Goal: Task Accomplishment & Management: Use online tool/utility

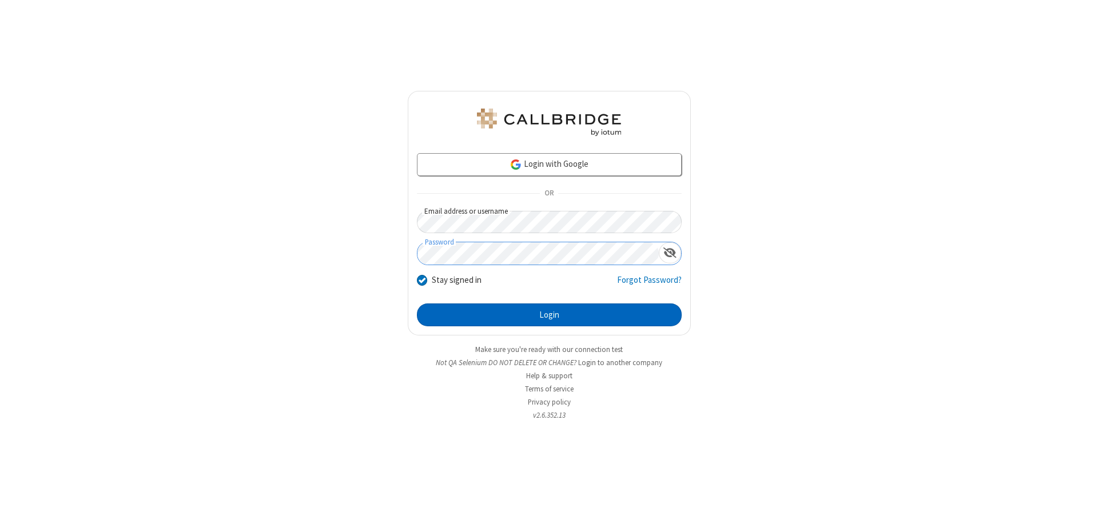
click at [549, 315] on button "Login" at bounding box center [549, 315] width 265 height 23
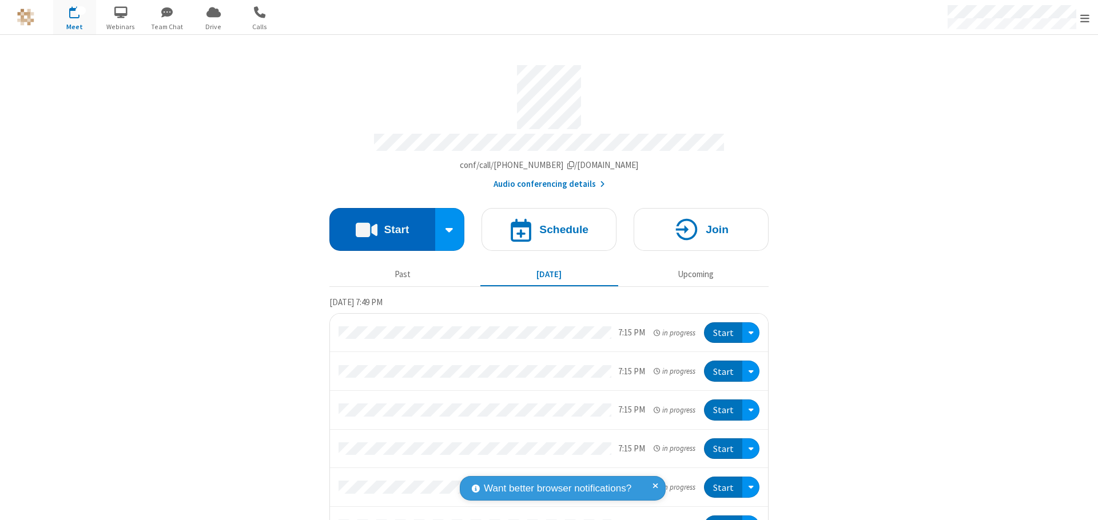
click at [377, 224] on button "Start" at bounding box center [382, 229] width 106 height 43
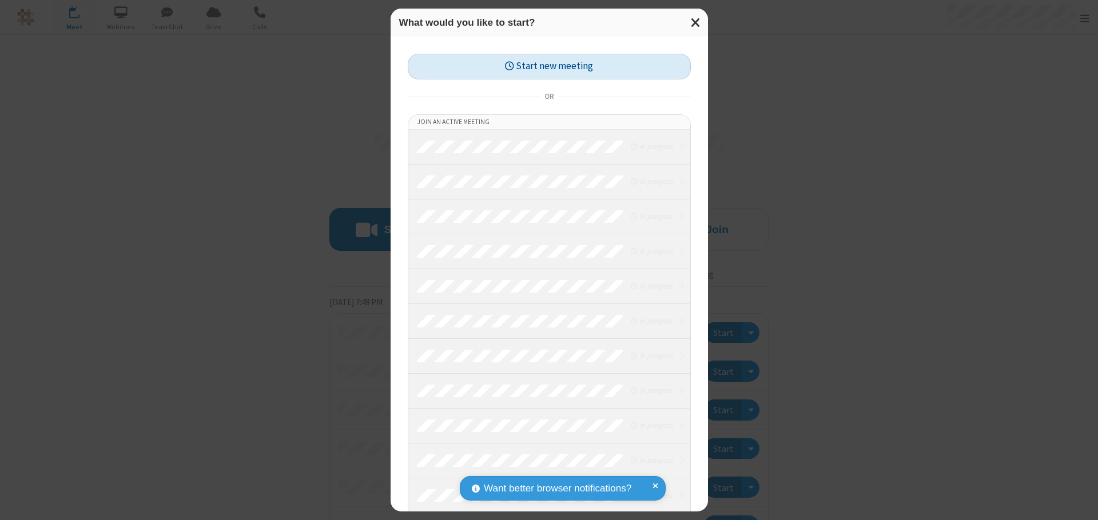
click at [549, 66] on button "Start new meeting" at bounding box center [549, 67] width 283 height 26
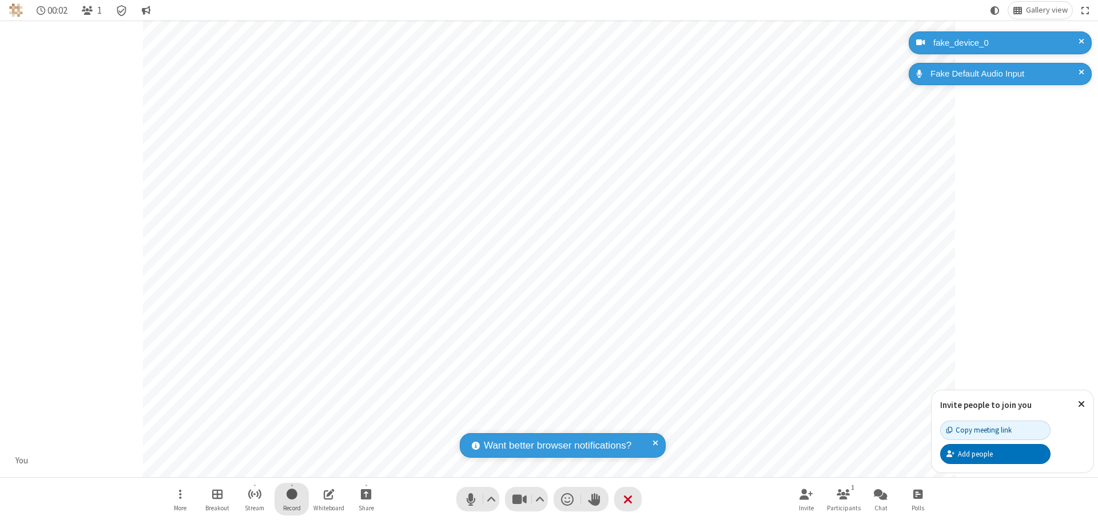
click at [292, 499] on span "Start recording" at bounding box center [291, 494] width 11 height 14
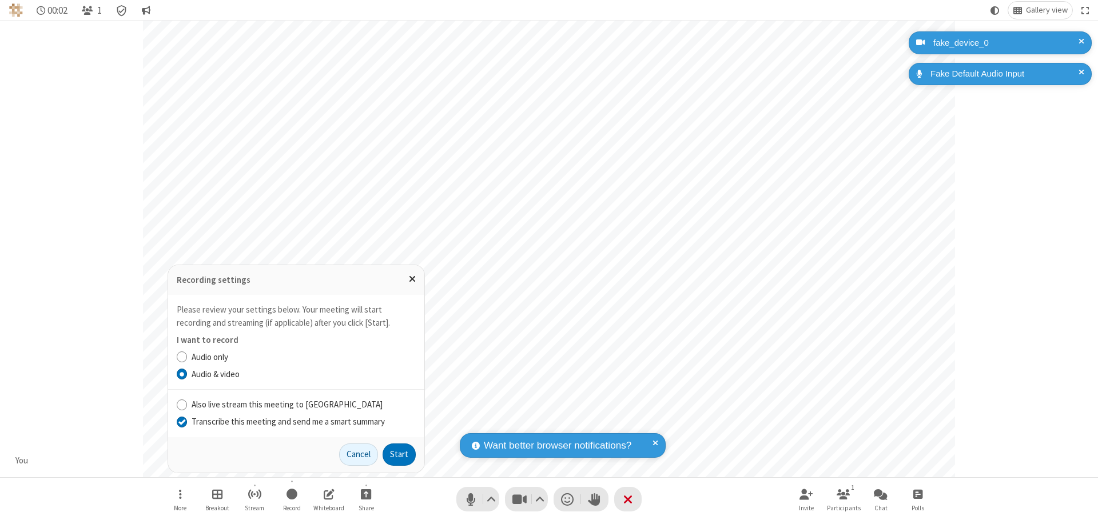
click at [181, 421] on input "Transcribe this meeting and send me a smart summary" at bounding box center [182, 422] width 11 height 12
click at [303, 374] on label "Audio & video" at bounding box center [304, 374] width 224 height 13
click at [187, 374] on input "Audio & video" at bounding box center [182, 374] width 11 height 12
click at [399, 454] on button "Start" at bounding box center [398, 455] width 33 height 23
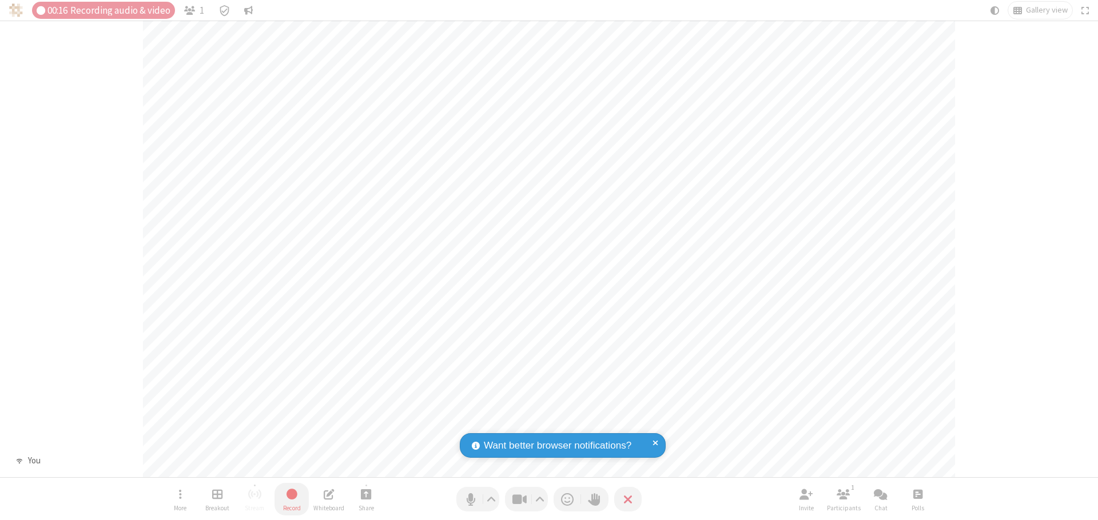
click at [292, 499] on span "Stop recording" at bounding box center [291, 494] width 13 height 14
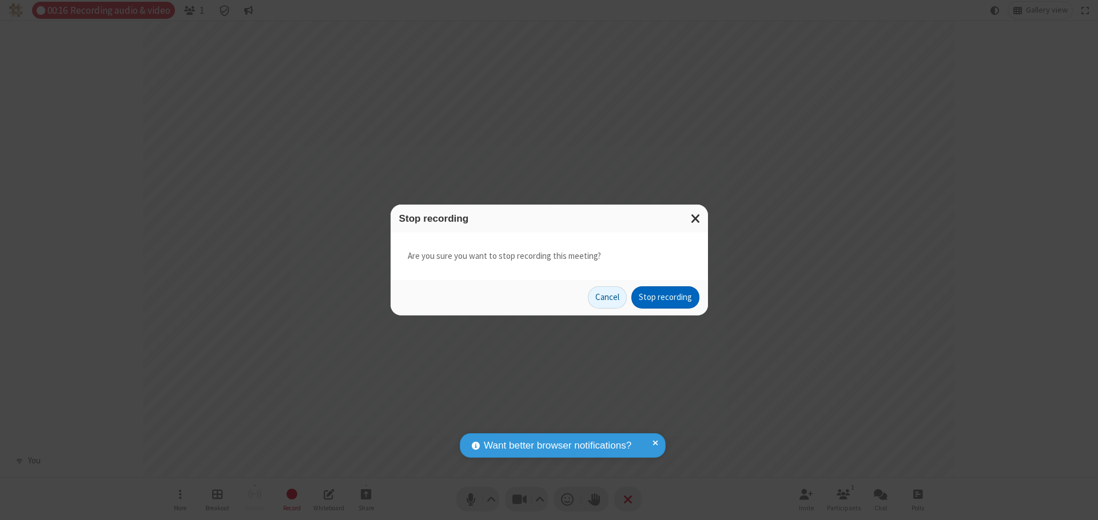
click at [665, 297] on button "Stop recording" at bounding box center [665, 297] width 68 height 23
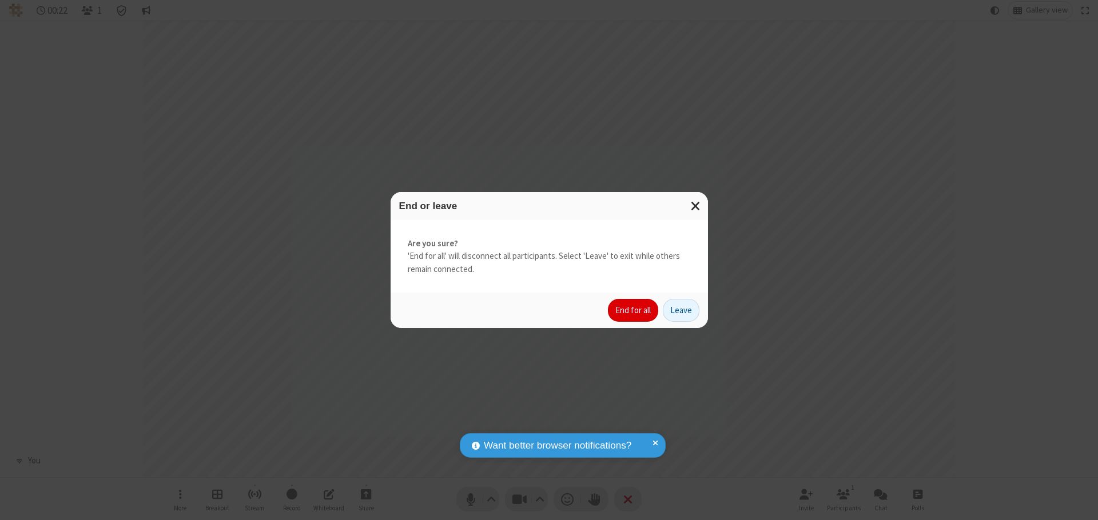
click at [633, 310] on button "End for all" at bounding box center [633, 310] width 50 height 23
